Goal: Register for event/course

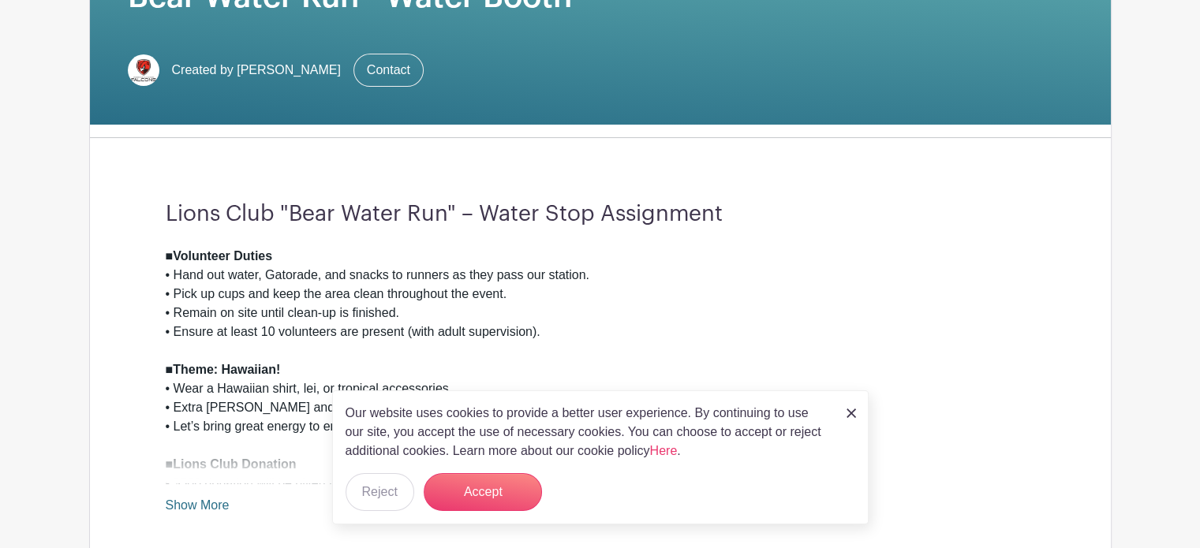
scroll to position [315, 0]
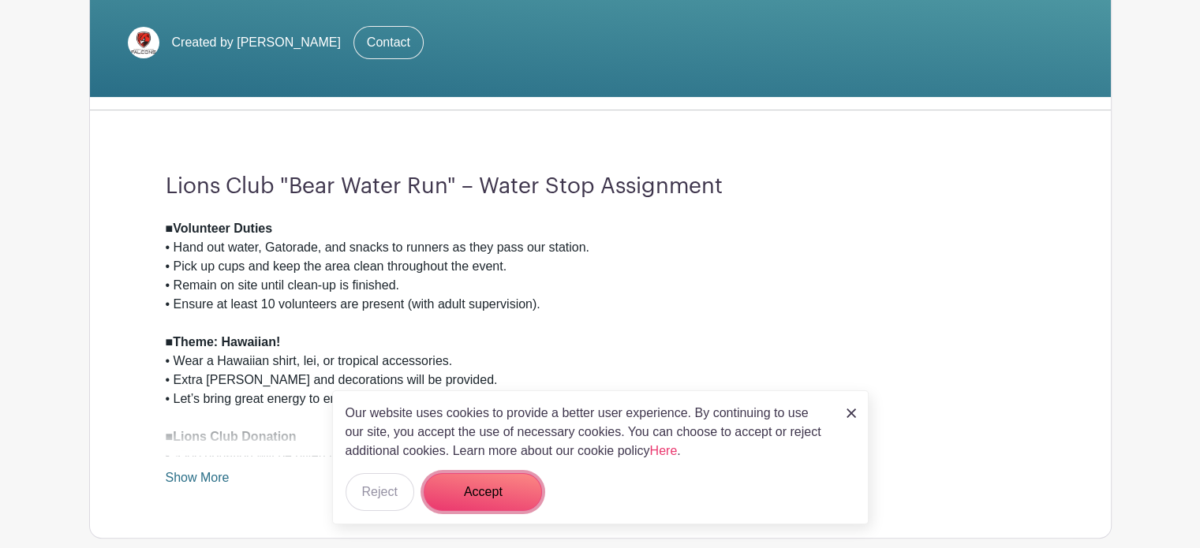
click at [526, 485] on button "Accept" at bounding box center [483, 492] width 118 height 38
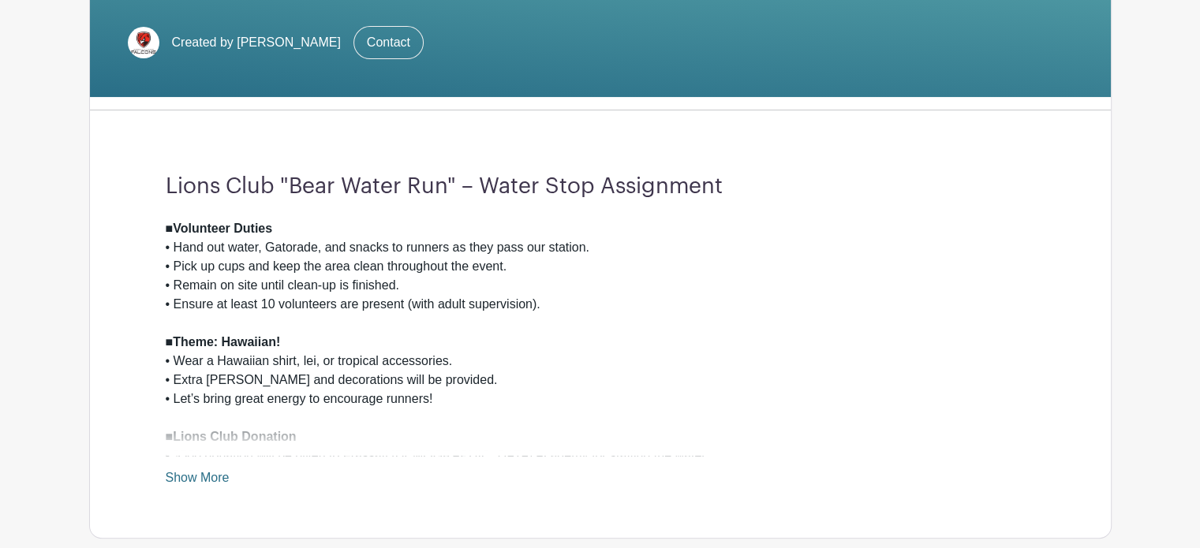
scroll to position [394, 0]
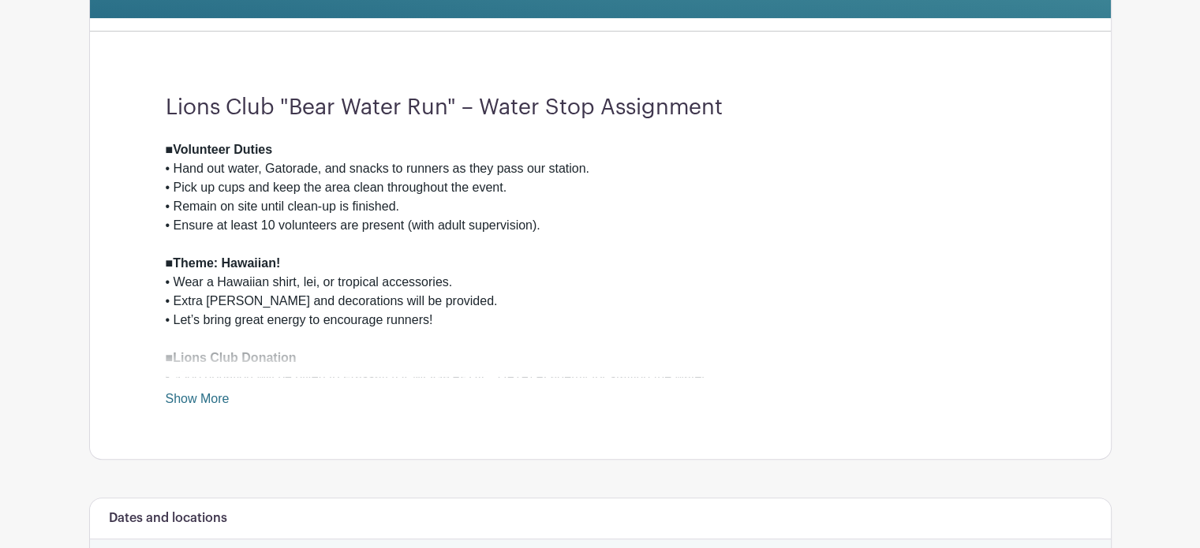
click at [177, 394] on link "Show More" at bounding box center [198, 402] width 64 height 20
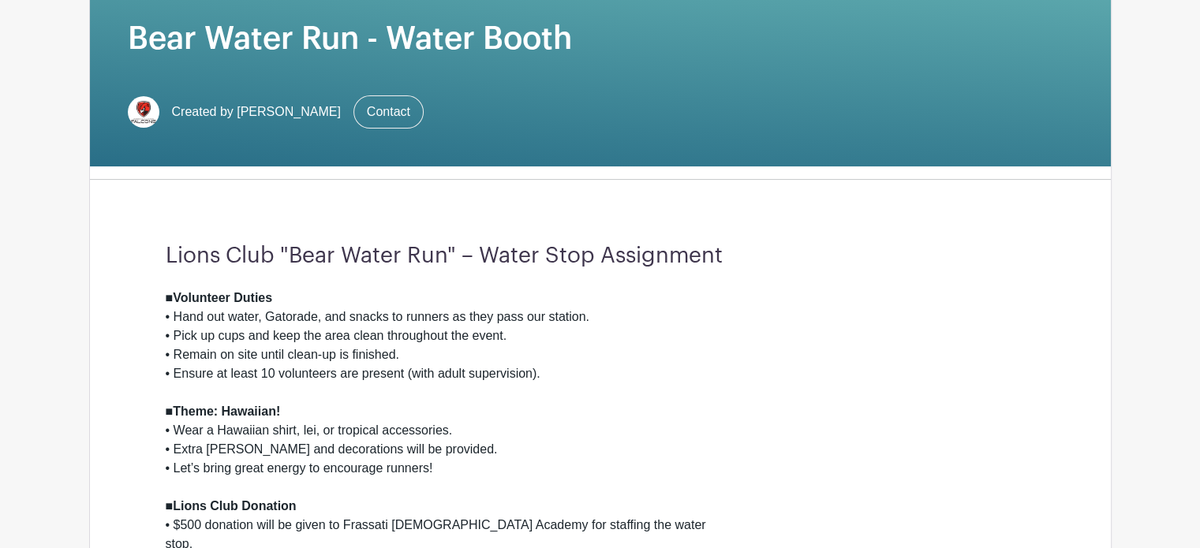
scroll to position [9, 0]
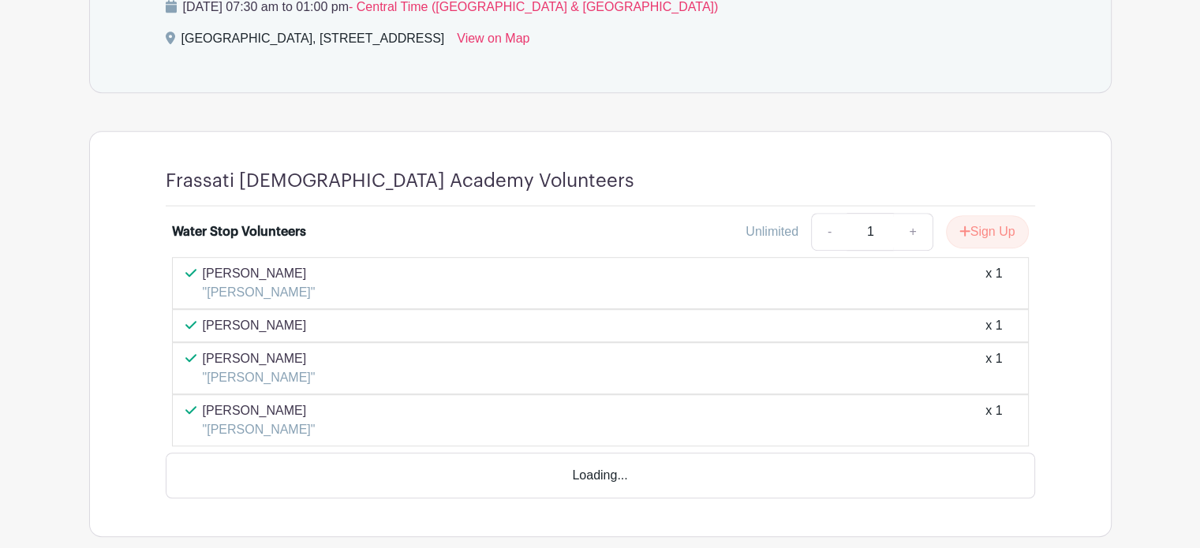
scroll to position [1013, 0]
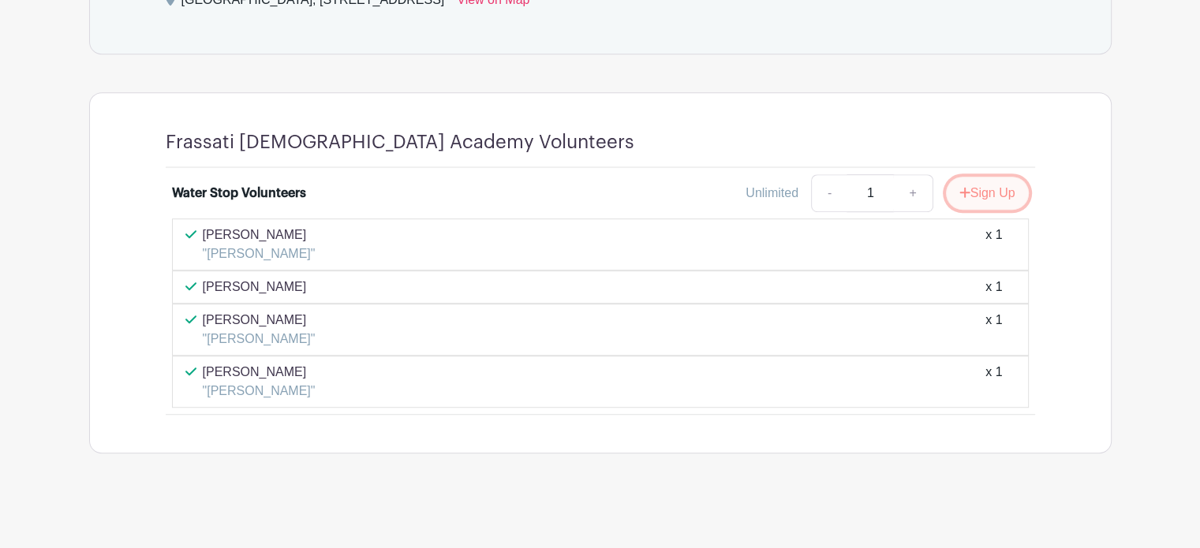
click at [962, 187] on icon "submit" at bounding box center [964, 192] width 11 height 13
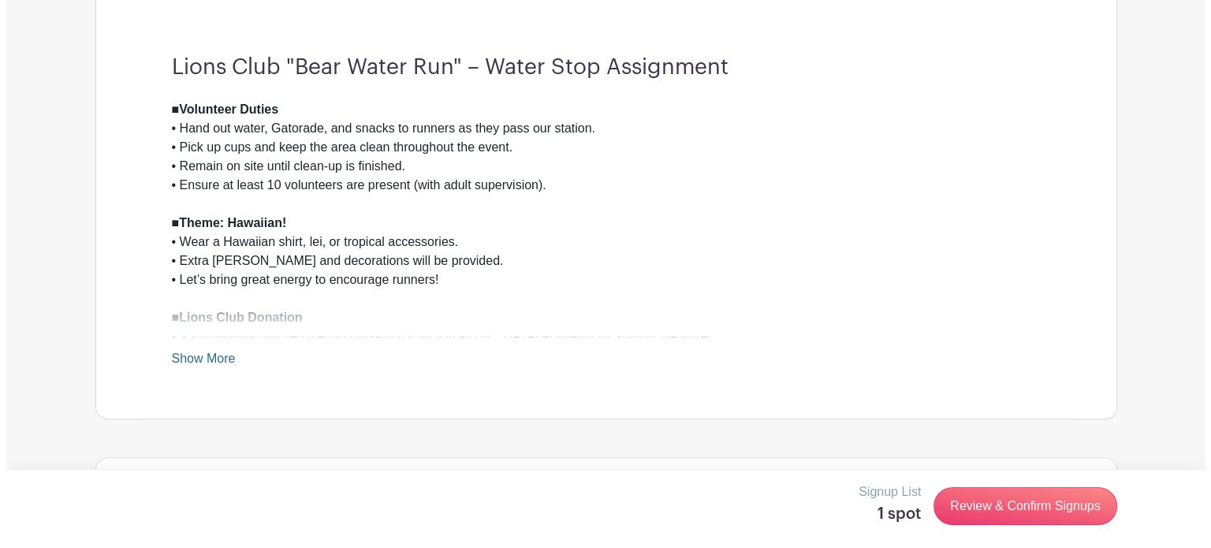
scroll to position [473, 0]
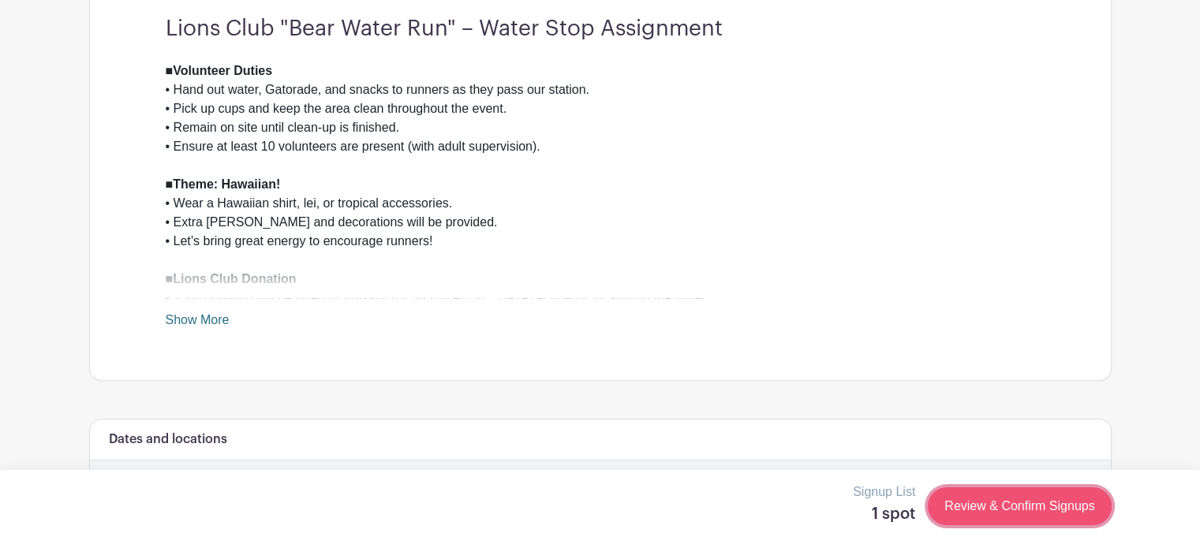
click at [998, 506] on link "Review & Confirm Signups" at bounding box center [1019, 506] width 183 height 38
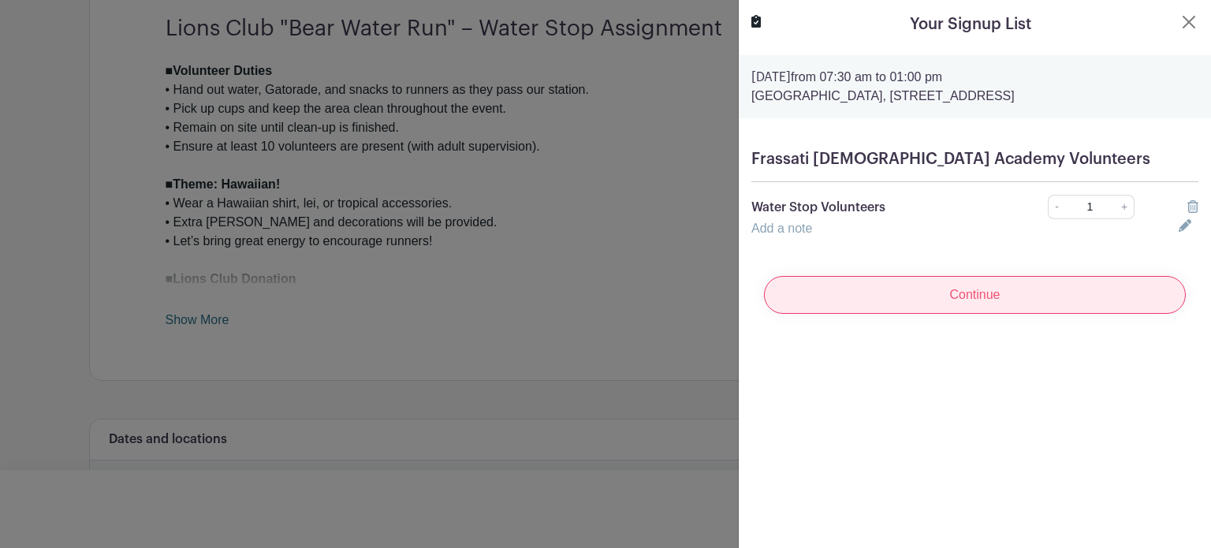
click at [833, 314] on input "Continue" at bounding box center [975, 295] width 422 height 38
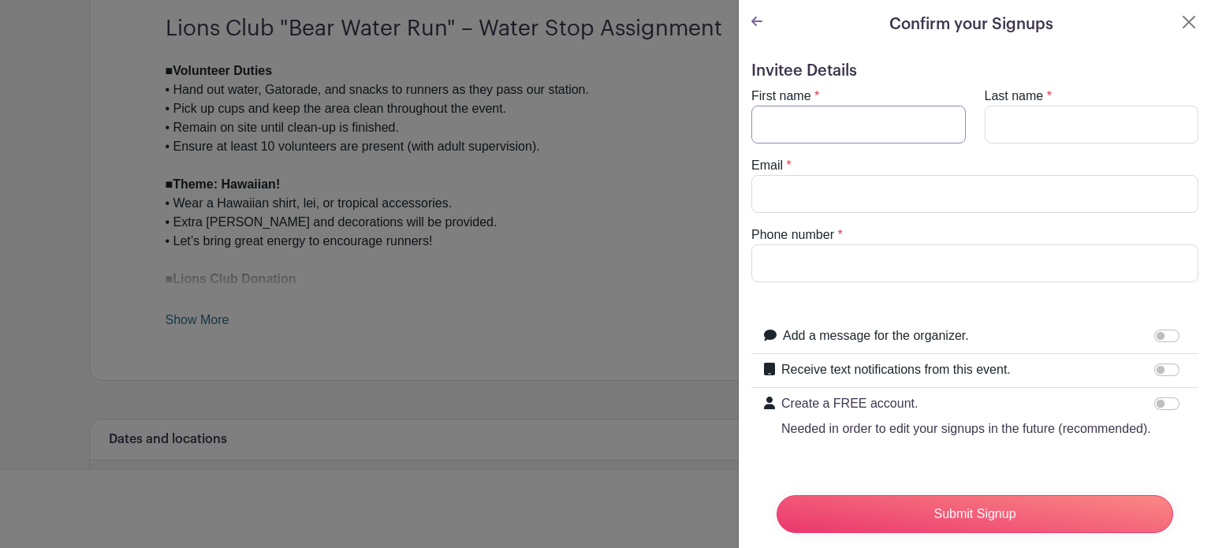
click at [811, 121] on input "First name" at bounding box center [859, 125] width 215 height 38
type input "Henrik"
type input "Tykeson"
type input "JTYKESON@GMAIL.COM"
type input "6122374893"
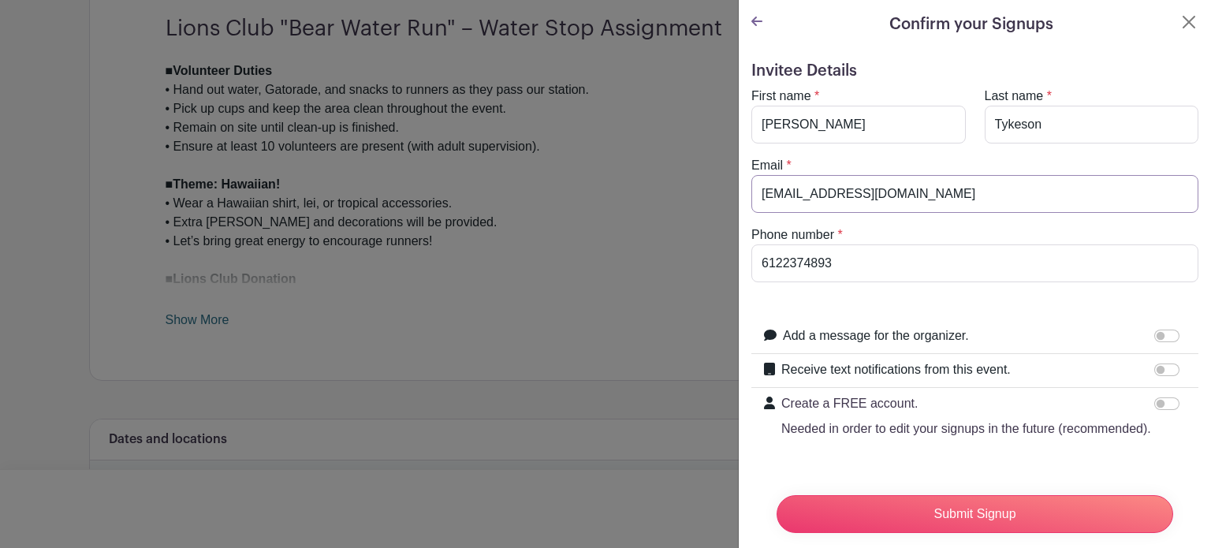
drag, startPoint x: 824, startPoint y: 191, endPoint x: 748, endPoint y: 198, distance: 76.0
click at [748, 198] on div "Email * JTYKESON@GMAIL.COM" at bounding box center [975, 184] width 466 height 57
type input "lauratykeson@gmail.COM"
drag, startPoint x: 839, startPoint y: 258, endPoint x: 539, endPoint y: 241, distance: 300.2
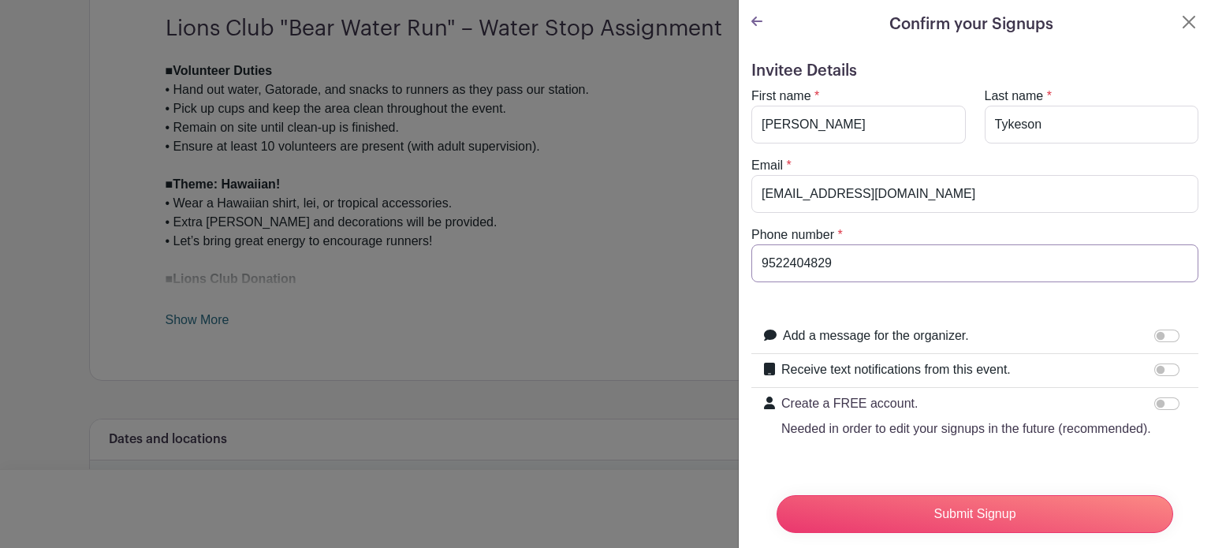
type input "9522404829"
click at [785, 304] on form "Invitee Details First name * Henrik Last name * Tykeson Email * lauratykeson@gm…" at bounding box center [975, 304] width 447 height 484
click at [1155, 365] on input "Receive text notifications from this event." at bounding box center [1167, 370] width 25 height 13
checkbox input "true"
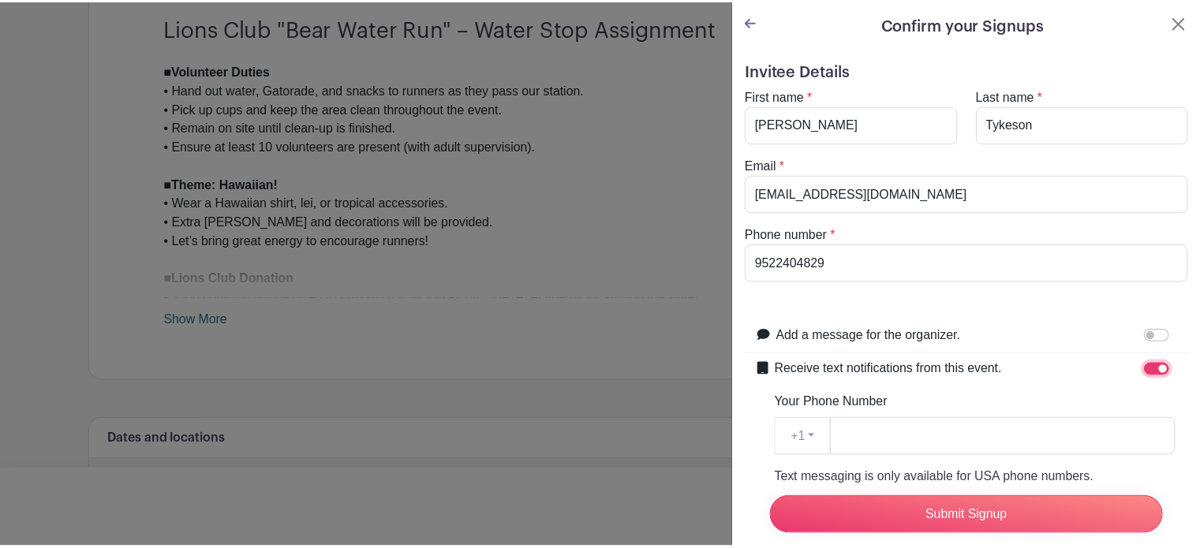
scroll to position [79, 0]
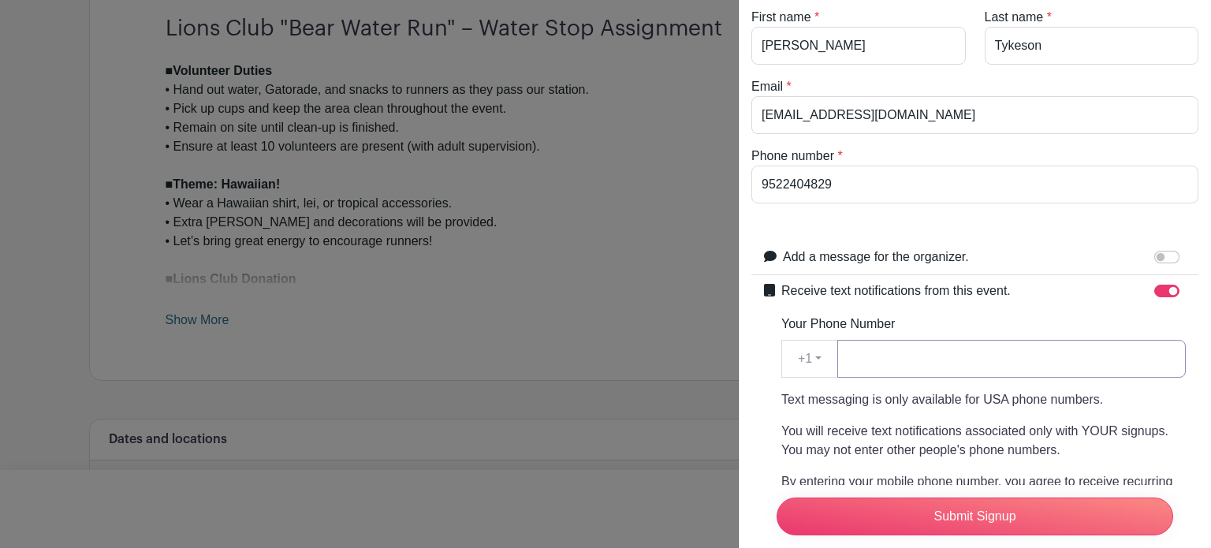
click at [915, 353] on input "Your Phone Number" at bounding box center [1012, 359] width 349 height 38
type input "9522404829"
click at [848, 428] on p "You will receive text notifications associated only with YOUR signups. You may …" at bounding box center [984, 441] width 405 height 38
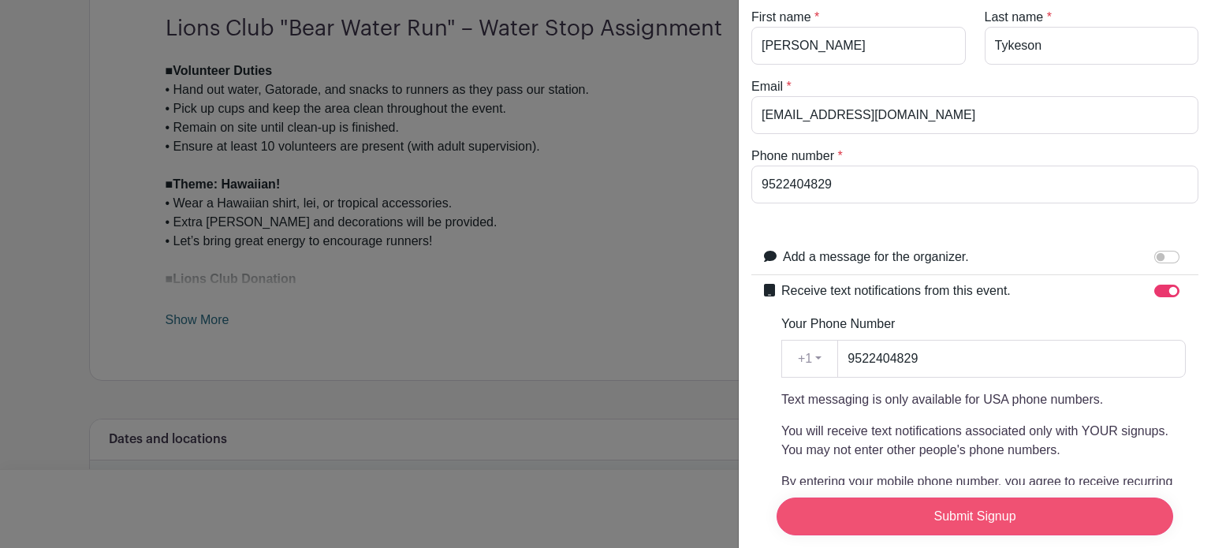
click at [903, 506] on input "Submit Signup" at bounding box center [975, 517] width 397 height 38
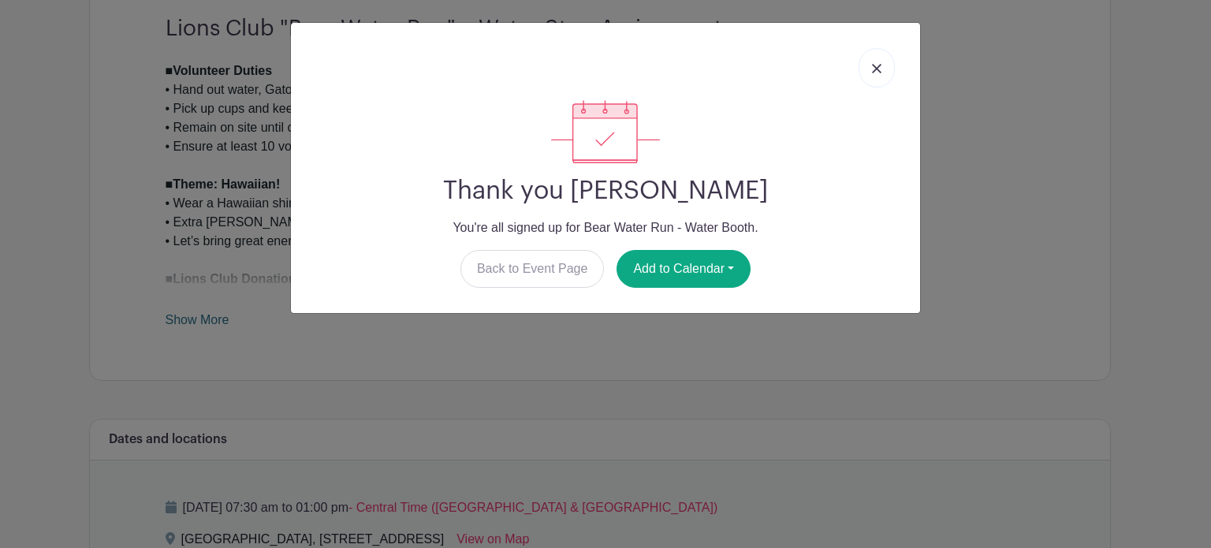
click at [872, 62] on link at bounding box center [877, 67] width 36 height 39
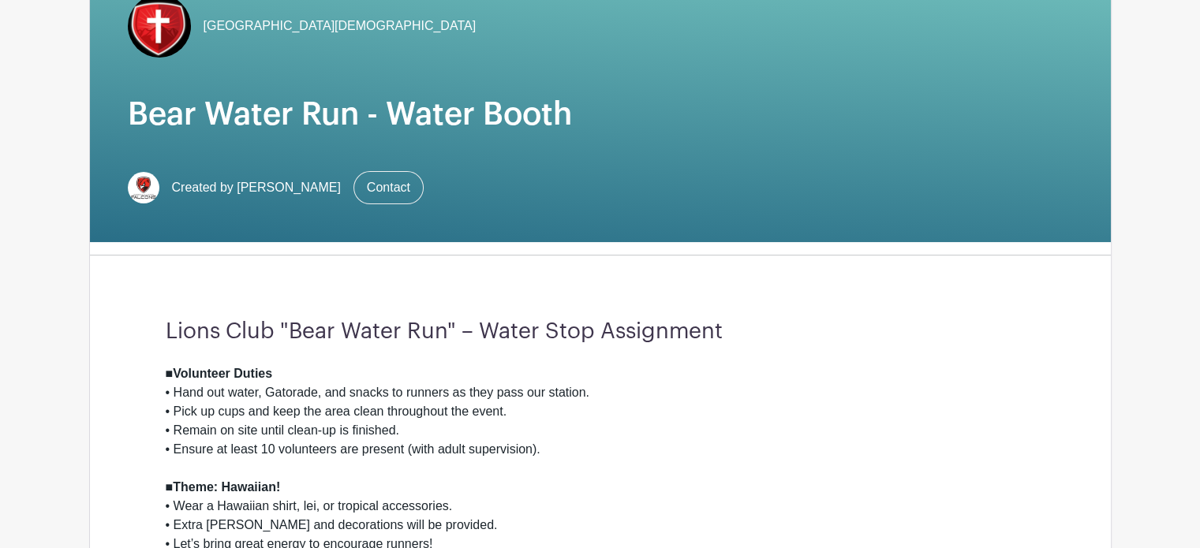
scroll to position [158, 0]
